Goal: Task Accomplishment & Management: Manage account settings

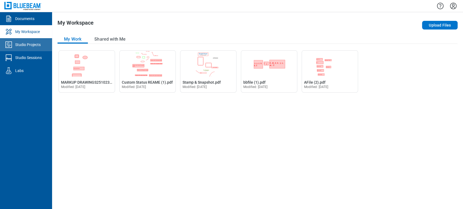
click at [32, 50] on link "Studio Projects" at bounding box center [26, 44] width 52 height 13
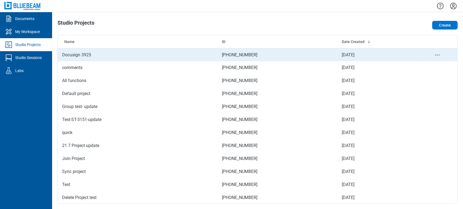
click at [62, 54] on td "Docusign 3925" at bounding box center [138, 54] width 160 height 13
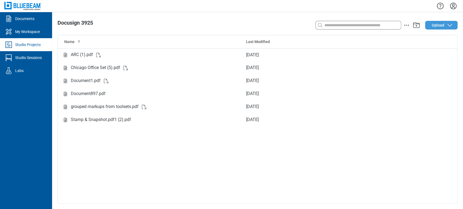
click at [436, 28] on span "Upload" at bounding box center [438, 25] width 12 height 5
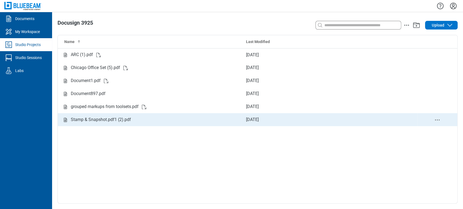
click at [115, 119] on div "Stamp & Snapshot.pdf1 (2).pdf" at bounding box center [101, 120] width 60 height 7
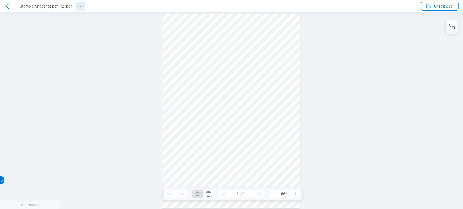
click at [80, 8] on icon "Revision History" at bounding box center [80, 6] width 7 height 7
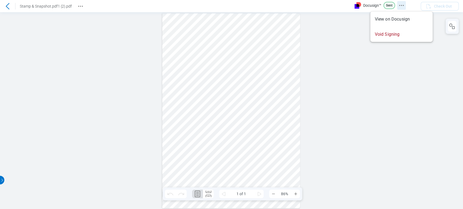
click at [400, 4] on icon "Docusign Menu" at bounding box center [401, 5] width 7 height 7
drag, startPoint x: 409, startPoint y: 69, endPoint x: 437, endPoint y: 25, distance: 51.9
click at [409, 70] on div at bounding box center [231, 110] width 463 height 197
click at [400, 3] on icon "Docusign Menu" at bounding box center [401, 5] width 7 height 7
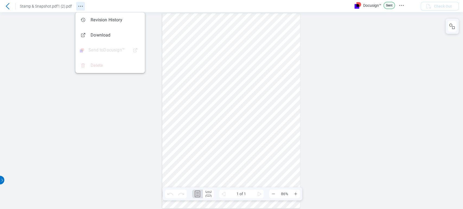
click at [78, 7] on icon "Revision History" at bounding box center [80, 6] width 7 height 7
click at [91, 108] on div at bounding box center [231, 110] width 463 height 197
click at [373, 40] on div at bounding box center [231, 110] width 463 height 197
click at [80, 7] on icon "Revision History" at bounding box center [80, 6] width 7 height 7
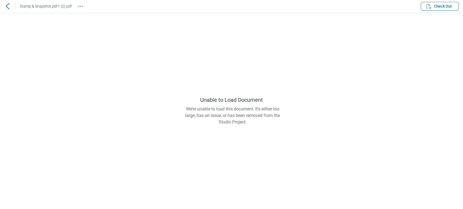
click at [85, 5] on header "Stamp & Snapshot.pdf1 (2).pdf Check Out" at bounding box center [231, 6] width 463 height 12
click at [76, 7] on button "Revision History" at bounding box center [80, 6] width 9 height 9
click at [331, 54] on main "Unable to Load Document We’re unable to load this document. It's either too lar…" at bounding box center [231, 110] width 463 height 197
click at [9, 6] on icon at bounding box center [7, 6] width 7 height 7
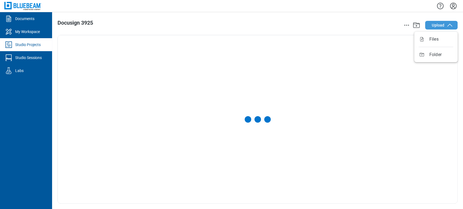
click at [445, 27] on button "Upload" at bounding box center [441, 25] width 33 height 9
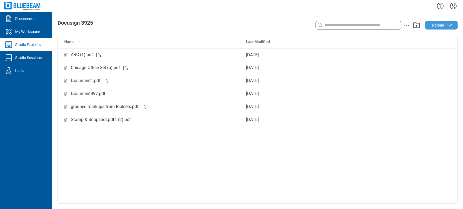
click at [439, 23] on span "Upload" at bounding box center [438, 25] width 12 height 5
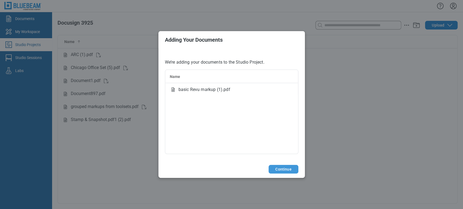
click at [285, 170] on button "Continue" at bounding box center [284, 169] width 30 height 9
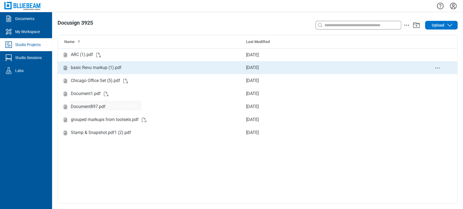
click at [135, 67] on div "basic Revu markup (1).pdf" at bounding box center [149, 68] width 175 height 7
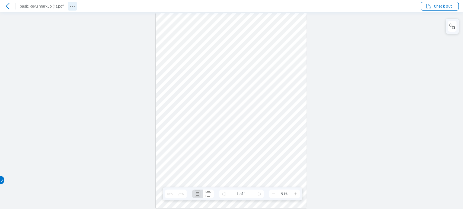
click at [72, 7] on icon "Revision History" at bounding box center [72, 6] width 7 height 7
click at [399, 6] on icon "Docusign Menu" at bounding box center [401, 5] width 7 height 7
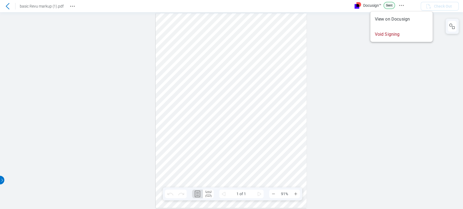
click at [78, 49] on div at bounding box center [231, 110] width 463 height 197
click at [391, 147] on div at bounding box center [231, 110] width 463 height 197
click at [69, 6] on icon "Revision History" at bounding box center [72, 6] width 7 height 7
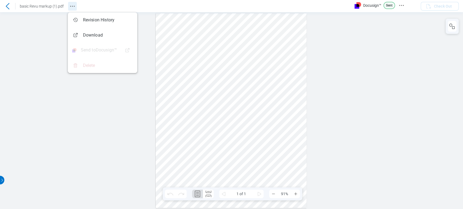
click at [69, 6] on icon "Revision History" at bounding box center [72, 6] width 7 height 7
click at [403, 2] on icon "Docusign Menu" at bounding box center [401, 5] width 7 height 7
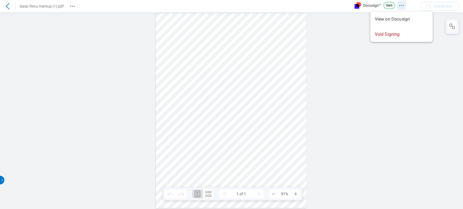
click at [403, 2] on icon "Docusign Menu" at bounding box center [401, 5] width 7 height 7
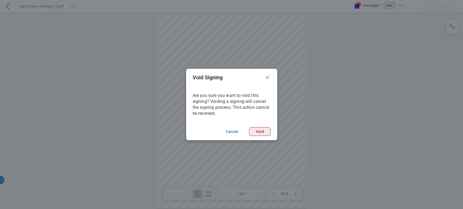
click at [167, 7] on button "Void" at bounding box center [163, 4] width 8 height 5
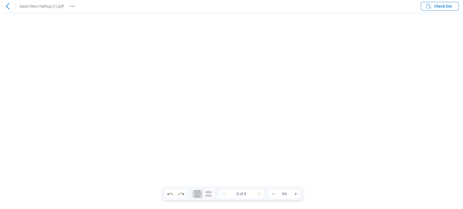
click at [72, 5] on icon "Revision History" at bounding box center [72, 6] width 7 height 7
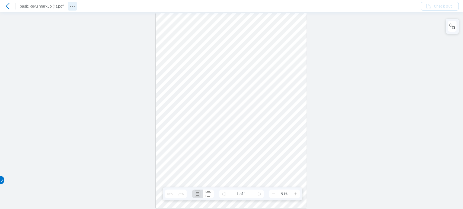
click at [71, 5] on icon "Revision History" at bounding box center [72, 6] width 7 height 7
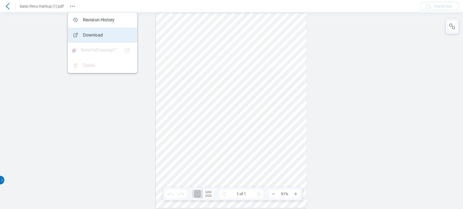
click at [463, 96] on span "Delete" at bounding box center [464, 97] width 3 height 3
click at [5, 4] on icon at bounding box center [7, 6] width 7 height 7
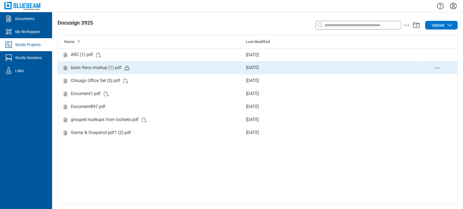
click at [437, 69] on icon "delete-context-menu" at bounding box center [437, 68] width 7 height 7
drag, startPoint x: 126, startPoint y: 68, endPoint x: 109, endPoint y: 67, distance: 17.1
click at [109, 67] on div "basic Revu markup (1).pdf" at bounding box center [96, 68] width 51 height 7
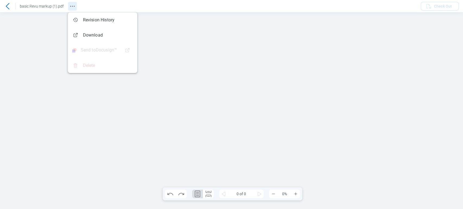
click at [71, 7] on icon "Revision History" at bounding box center [72, 6] width 7 height 7
click at [439, 11] on header "basic Revu markup (1).pdf Check Out" at bounding box center [231, 6] width 463 height 12
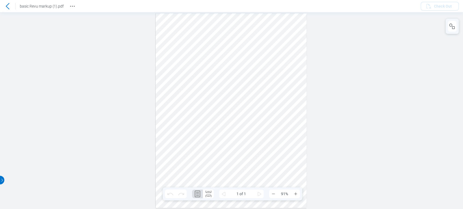
click at [7, 3] on icon at bounding box center [7, 6] width 7 height 7
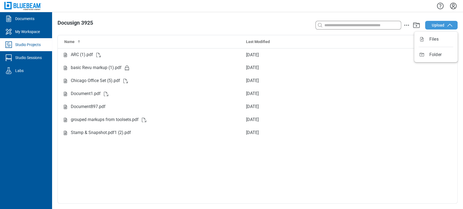
click at [435, 24] on span "Upload" at bounding box center [438, 25] width 12 height 5
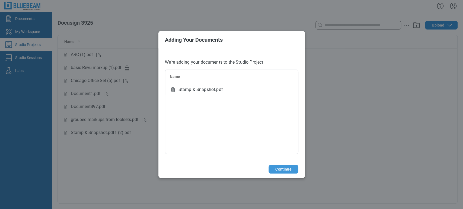
click at [283, 170] on button "Continue" at bounding box center [284, 169] width 30 height 9
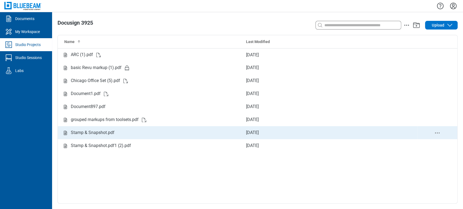
click at [102, 132] on div "Stamp & Snapshot.pdf" at bounding box center [93, 133] width 44 height 7
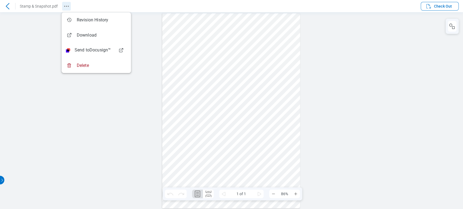
click at [66, 6] on circle "Revision History" at bounding box center [66, 6] width 1 height 1
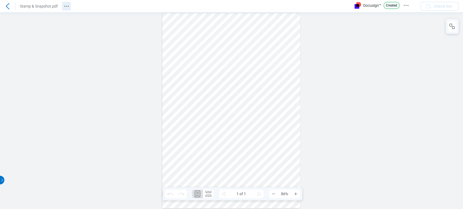
click at [69, 9] on icon "Revision History" at bounding box center [66, 6] width 7 height 7
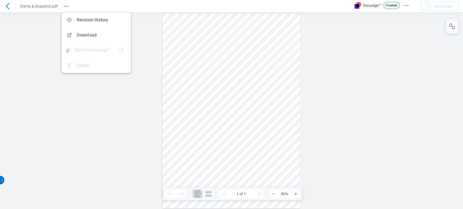
click at [351, 83] on div at bounding box center [231, 110] width 463 height 197
click at [405, 7] on icon "Docusign Menu" at bounding box center [406, 5] width 7 height 7
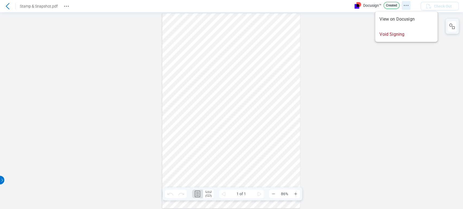
click at [405, 7] on icon "Docusign Menu" at bounding box center [406, 5] width 7 height 7
click at [346, 31] on div at bounding box center [231, 110] width 463 height 197
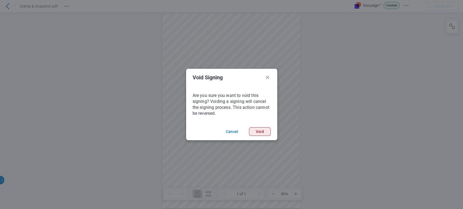
click at [260, 131] on button "Void" at bounding box center [260, 131] width 22 height 9
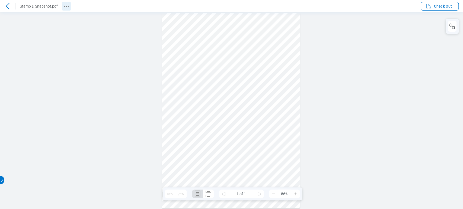
click at [68, 3] on icon "Revision History" at bounding box center [66, 6] width 7 height 7
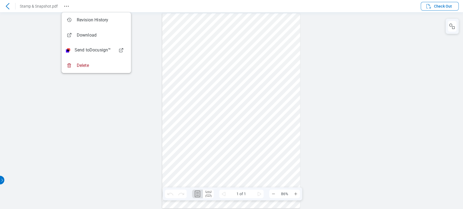
click at [381, 61] on div at bounding box center [231, 110] width 463 height 197
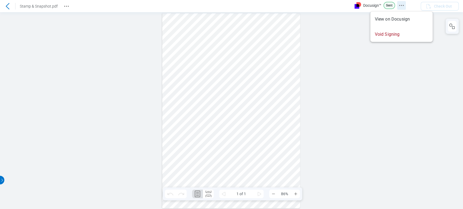
click at [401, 4] on icon "Docusign Menu" at bounding box center [401, 5] width 7 height 7
click at [367, 60] on div at bounding box center [231, 110] width 463 height 197
click at [65, 6] on icon "Revision History" at bounding box center [66, 6] width 7 height 7
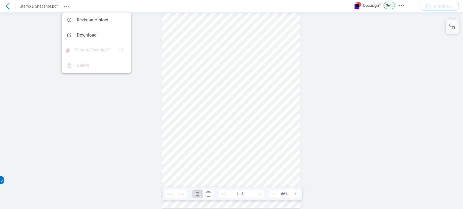
click at [41, 55] on div at bounding box center [231, 110] width 463 height 197
click at [64, 7] on icon "Revision History" at bounding box center [66, 6] width 7 height 7
click at [399, 52] on div at bounding box center [231, 110] width 463 height 197
click at [7, 9] on icon at bounding box center [7, 6] width 7 height 7
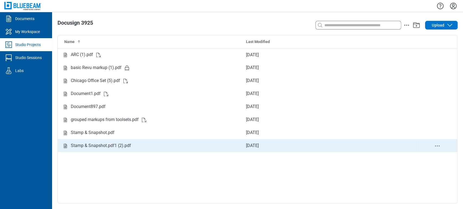
click at [124, 146] on div "Stamp & Snapshot.pdf1 (2).pdf" at bounding box center [101, 146] width 60 height 7
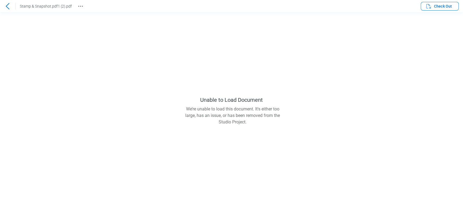
click at [7, 7] on icon at bounding box center [7, 6] width 7 height 7
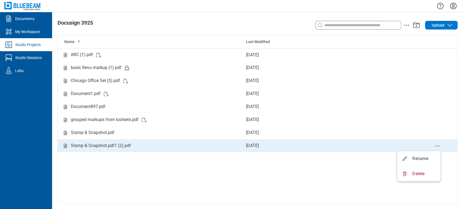
click at [436, 145] on icon "delete-context-menu" at bounding box center [437, 146] width 7 height 7
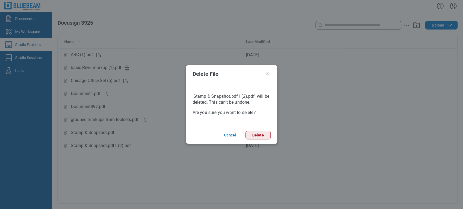
click at [247, 136] on button "Delete" at bounding box center [257, 135] width 25 height 9
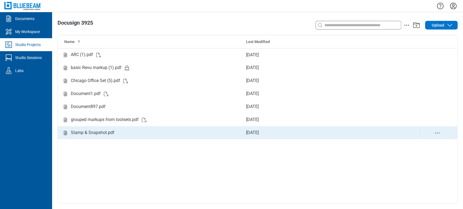
click at [437, 133] on circle "delete-context-menu" at bounding box center [437, 133] width 1 height 1
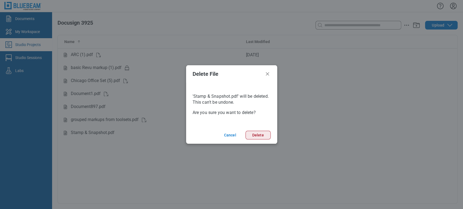
click at [254, 133] on button "Delete" at bounding box center [257, 135] width 25 height 9
